Goal: Task Accomplishment & Management: Use online tool/utility

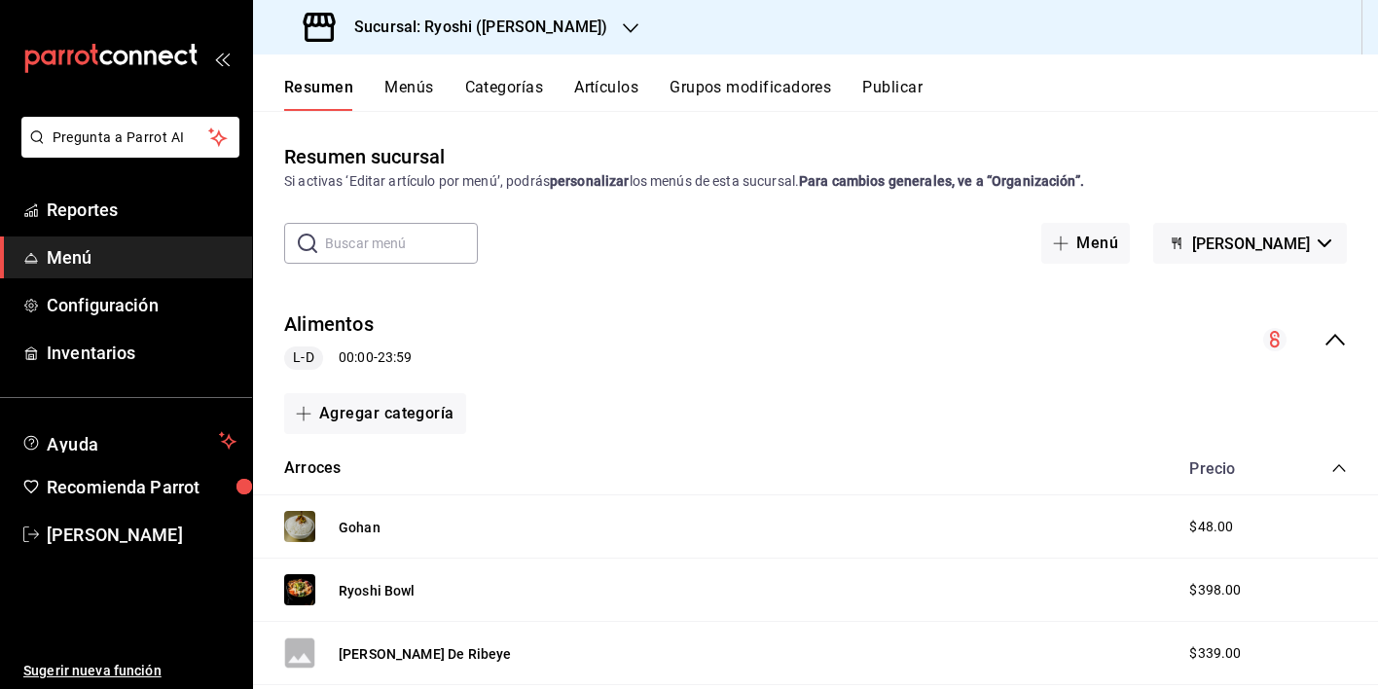
click at [500, 21] on h3 "Sucursal: Ryoshi ([PERSON_NAME])" at bounding box center [473, 27] width 269 height 23
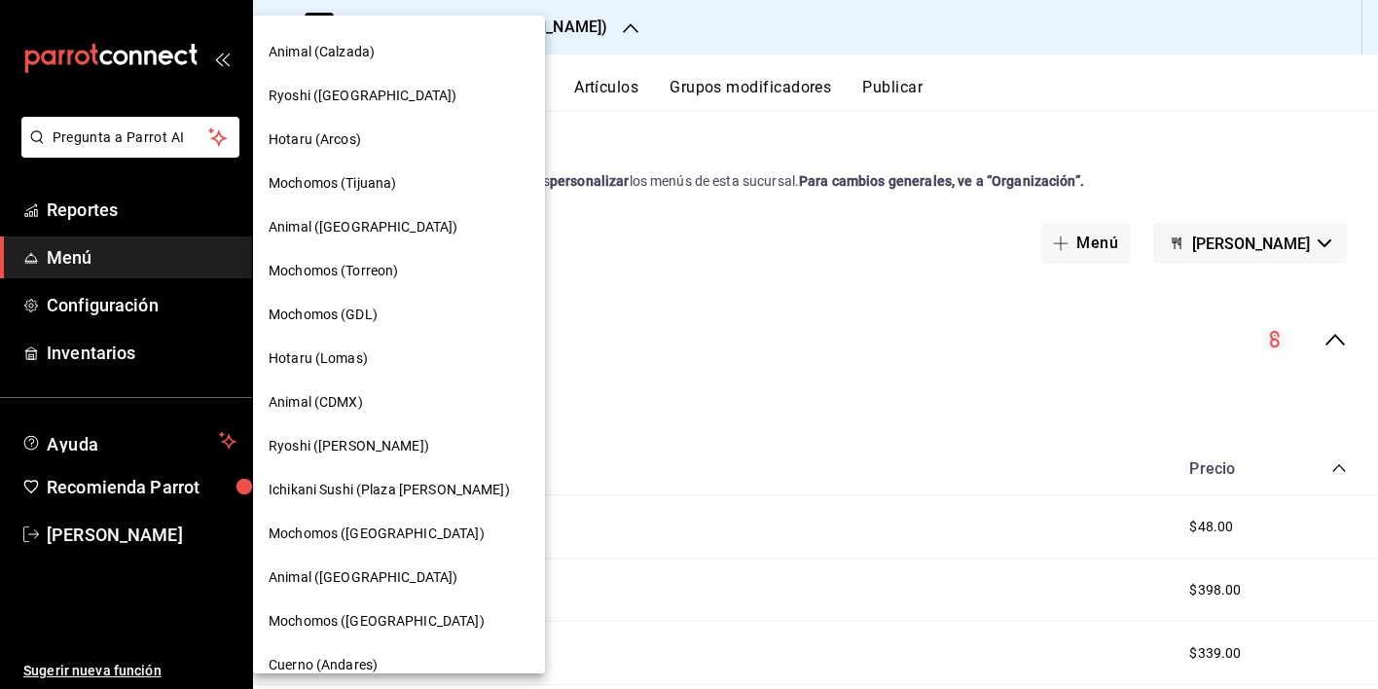
scroll to position [131, 0]
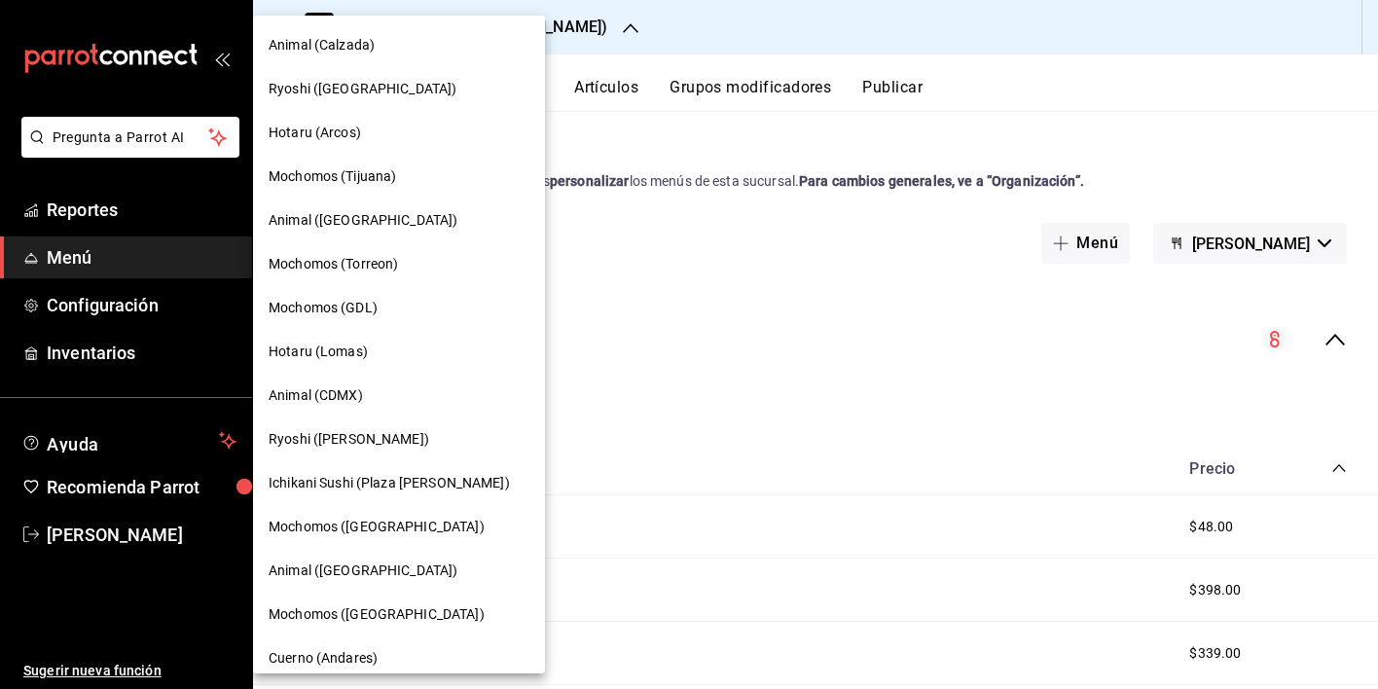
click at [361, 485] on span "Ichikani Sushi (Plaza [PERSON_NAME])" at bounding box center [389, 483] width 241 height 20
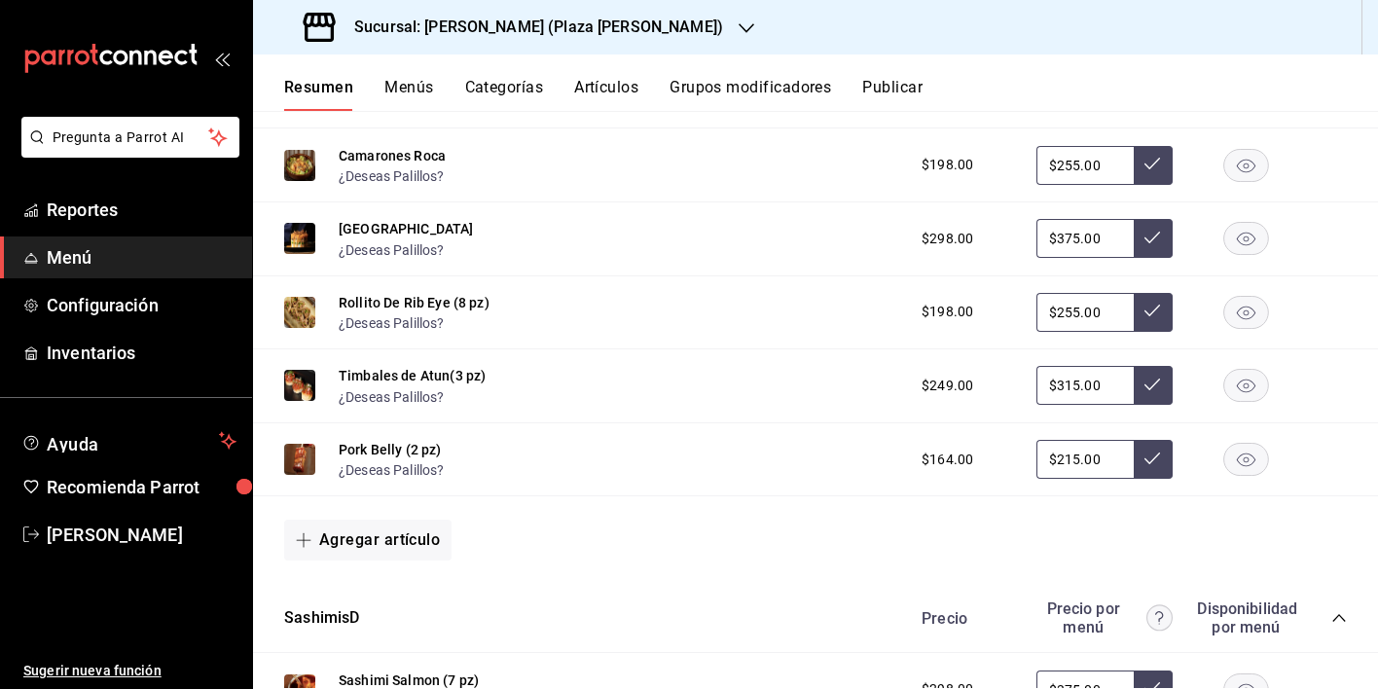
scroll to position [0, 0]
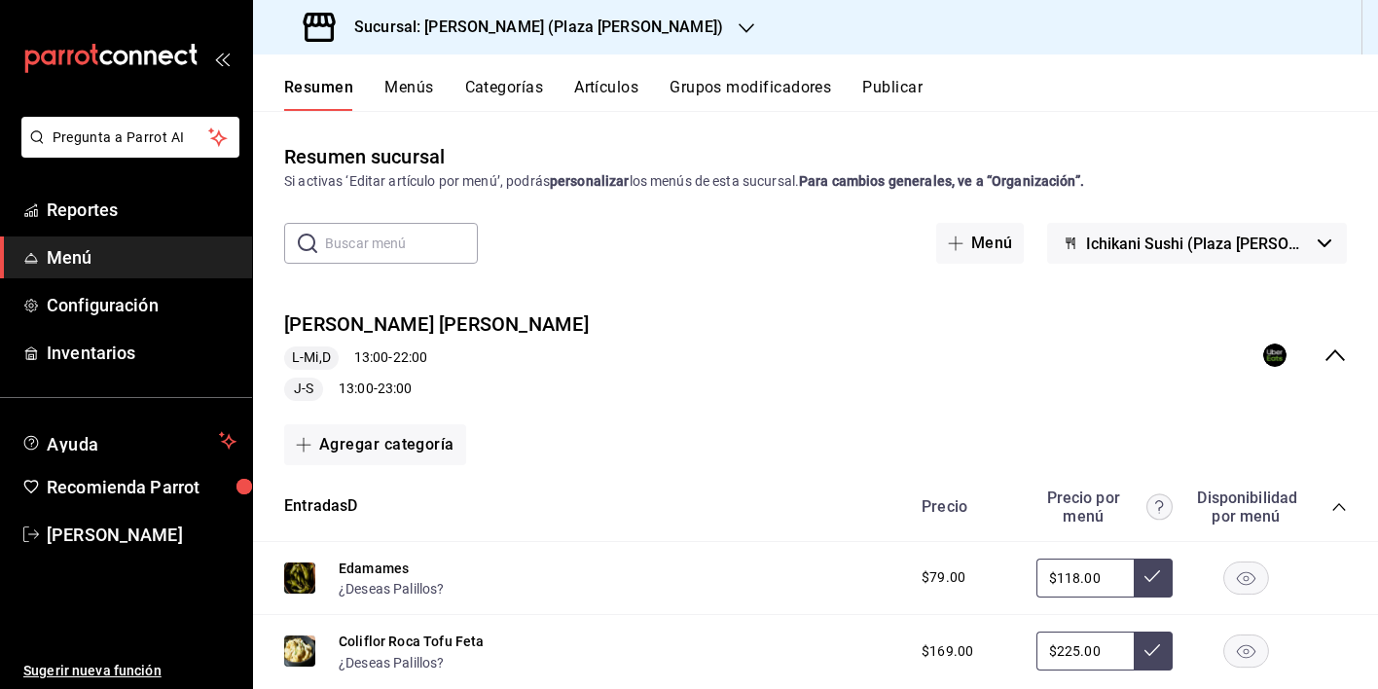
click at [408, 87] on button "Menús" at bounding box center [408, 94] width 49 height 33
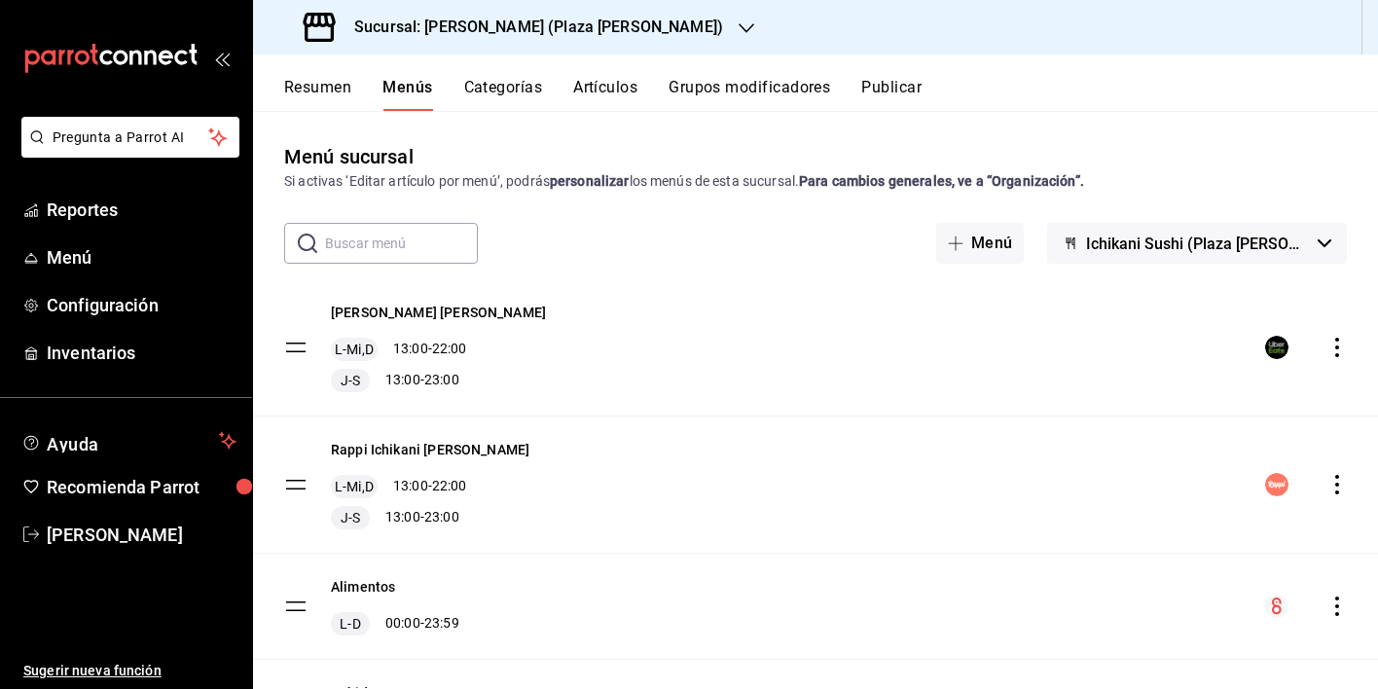
click at [1335, 345] on icon "actions" at bounding box center [1337, 347] width 4 height 19
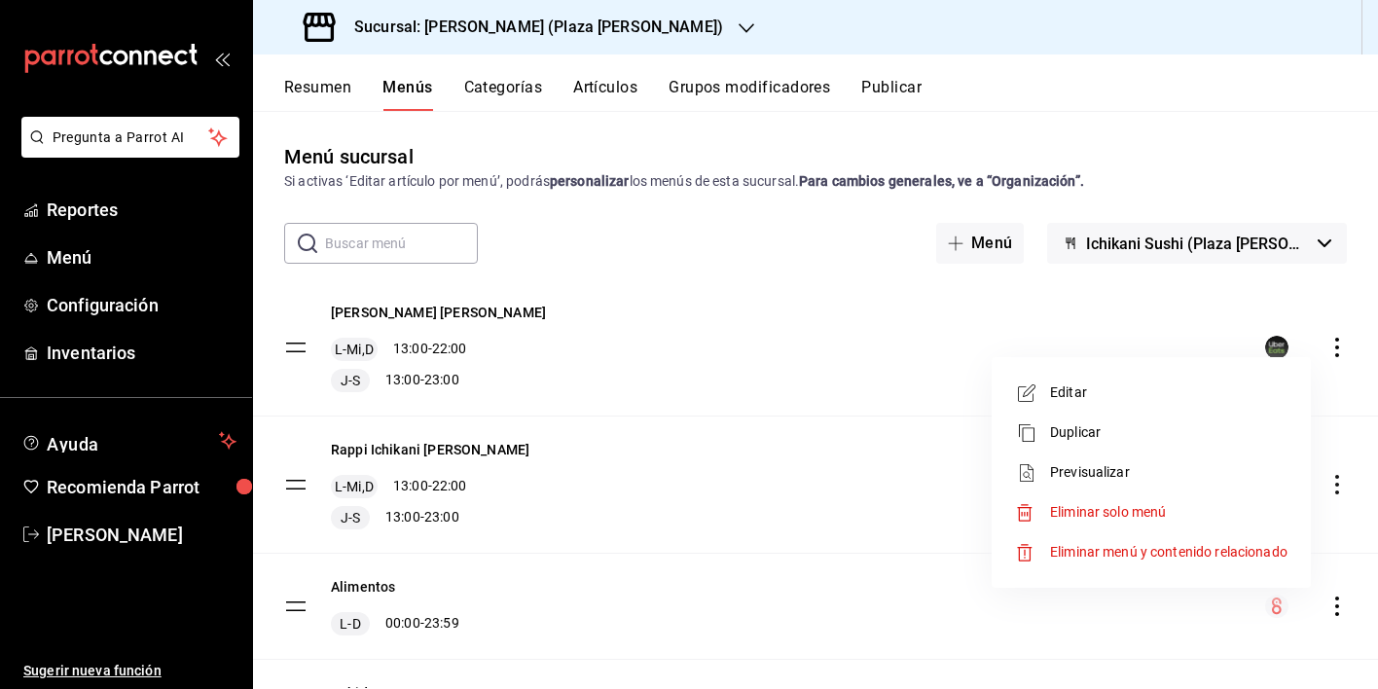
click at [1107, 474] on span "Previsualizar" at bounding box center [1168, 472] width 237 height 20
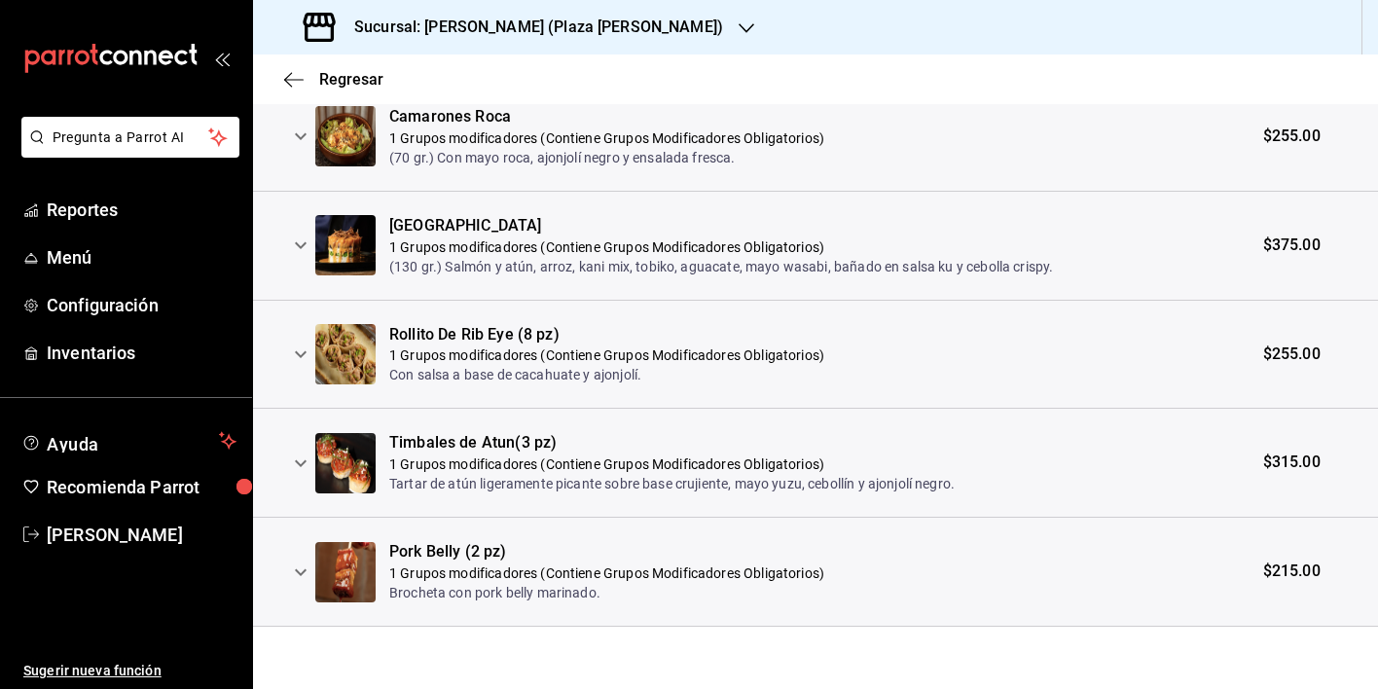
scroll to position [270, 0]
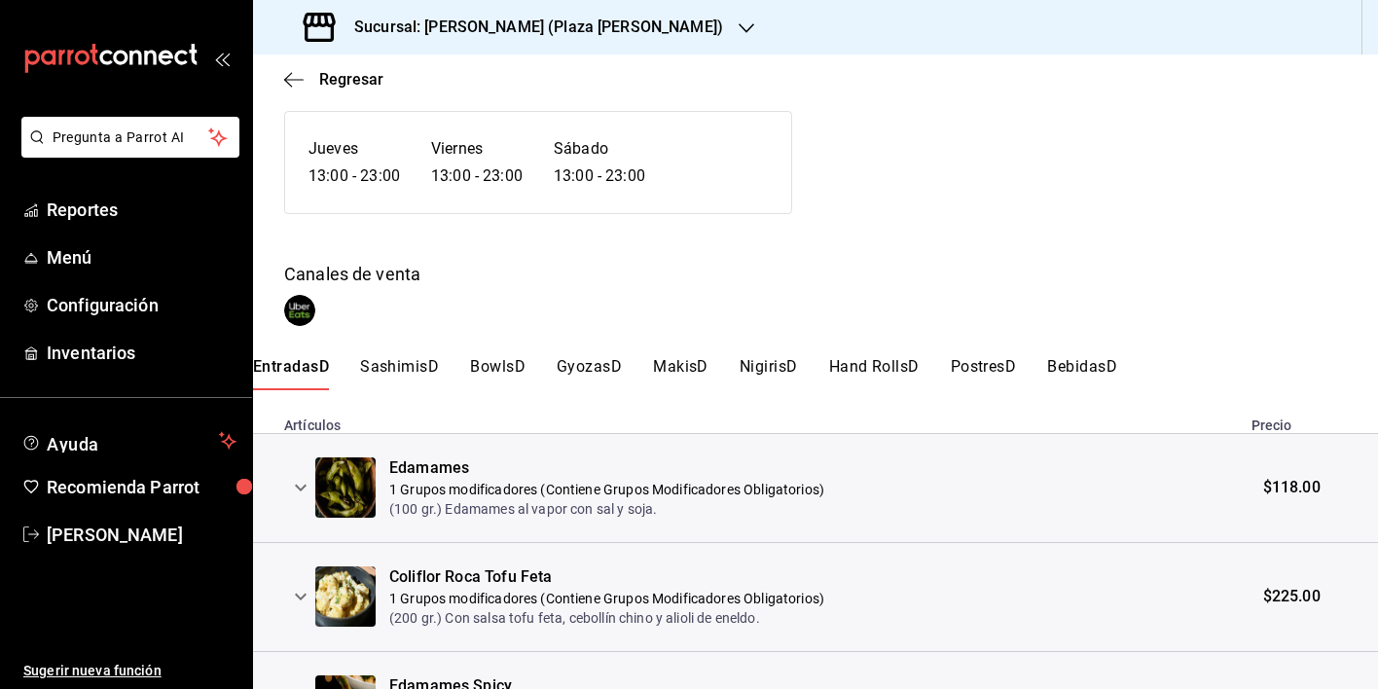
click at [973, 365] on button "PostresD" at bounding box center [983, 373] width 66 height 33
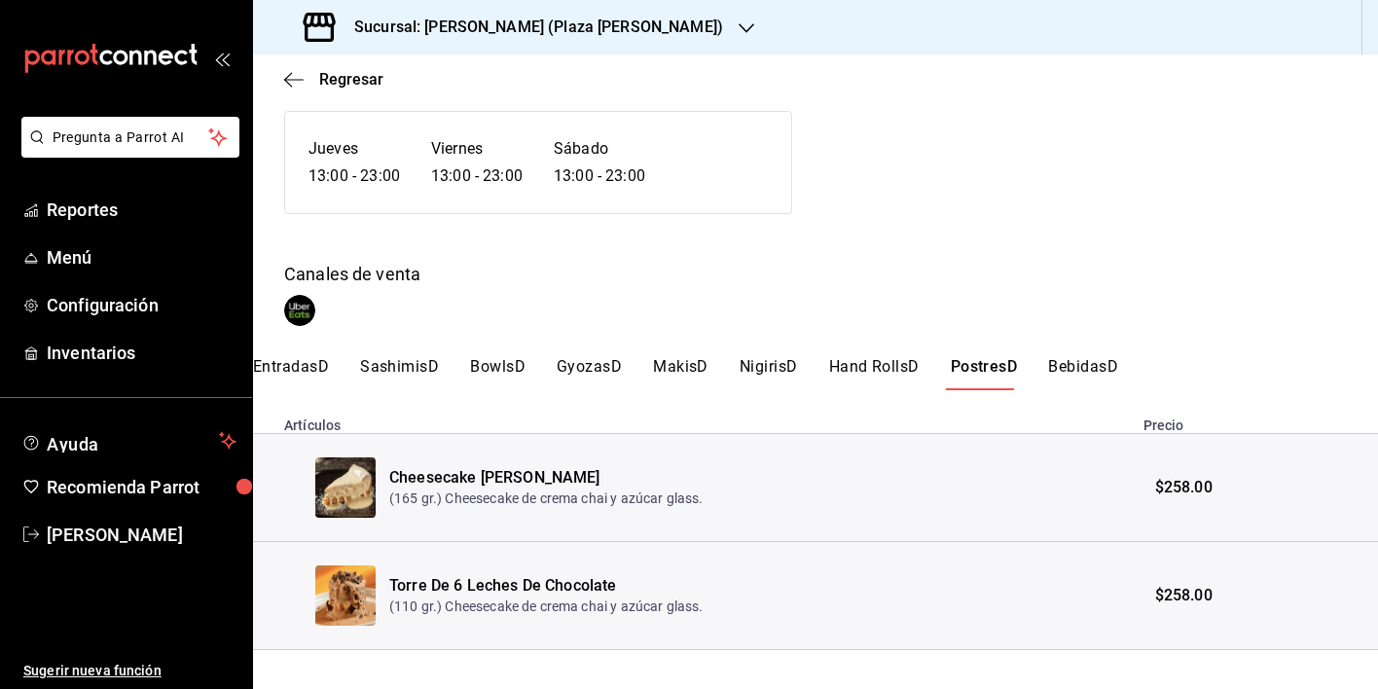
scroll to position [294, 0]
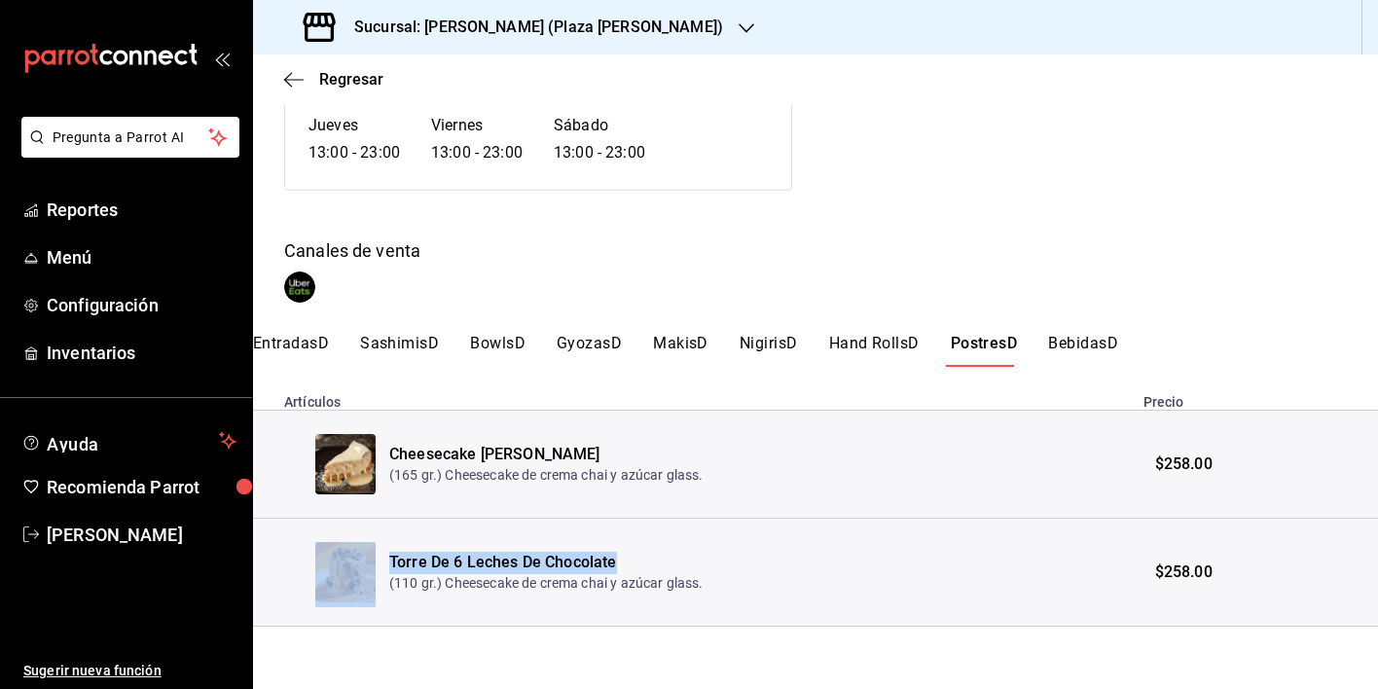
drag, startPoint x: 613, startPoint y: 565, endPoint x: 382, endPoint y: 553, distance: 230.9
click at [382, 553] on tr "Torre De 6 Leches De Chocolate (110 gr.) Cheesecake de crema chai y azúcar glas…" at bounding box center [815, 573] width 1125 height 108
copy tr "Torre De 6 Leches De Chocolate"
